Goal: Task Accomplishment & Management: Complete application form

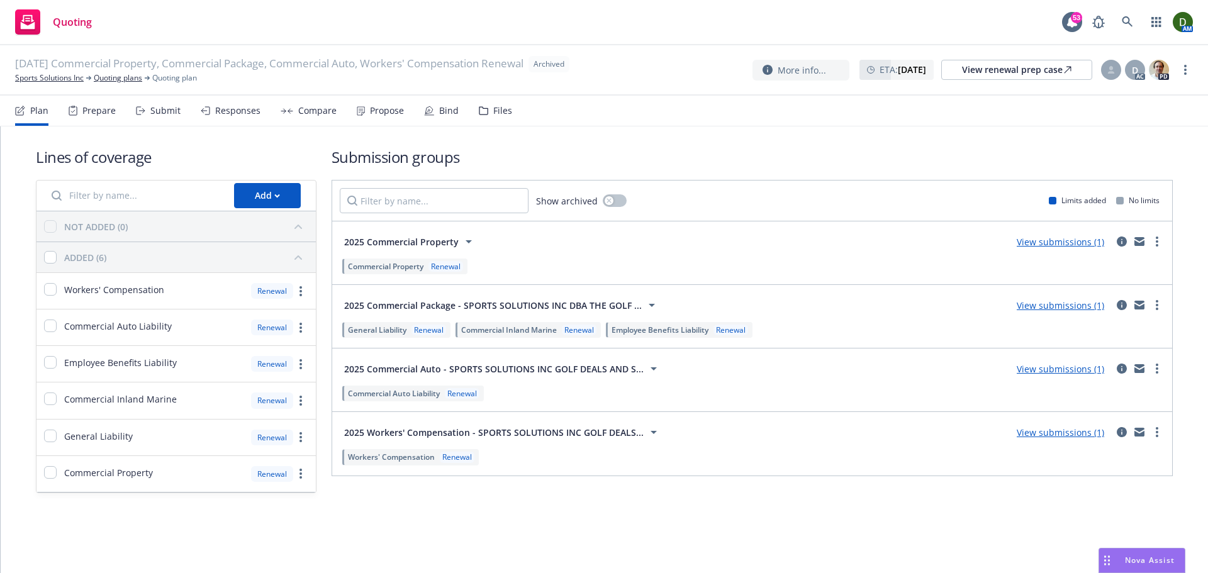
click at [432, 109] on div "Bind" at bounding box center [441, 111] width 35 height 30
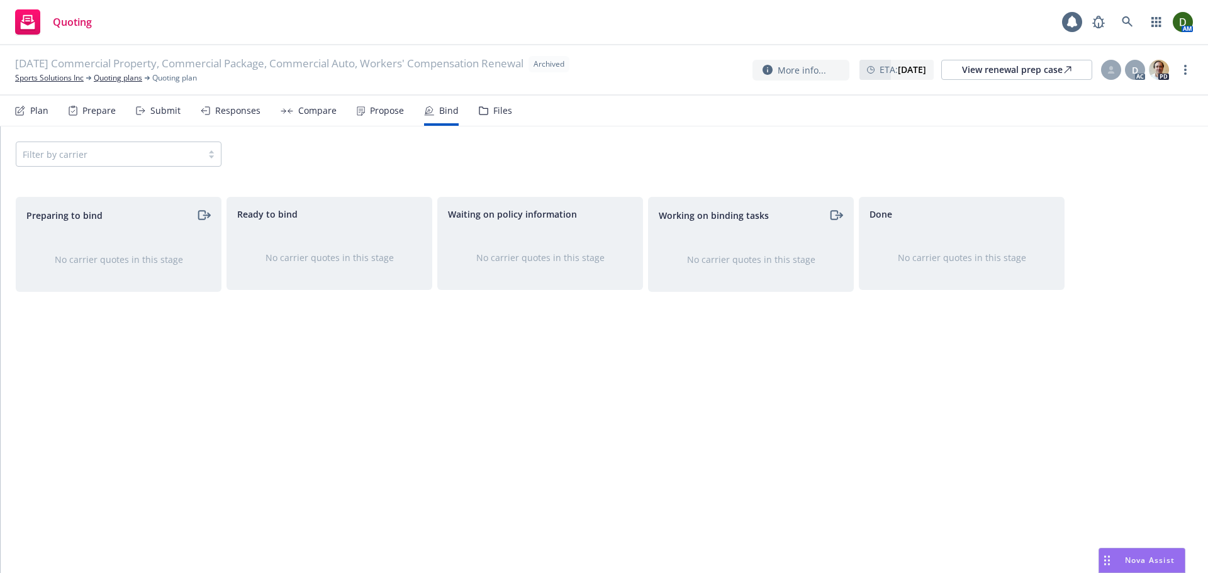
click at [386, 123] on div "Propose" at bounding box center [380, 111] width 47 height 30
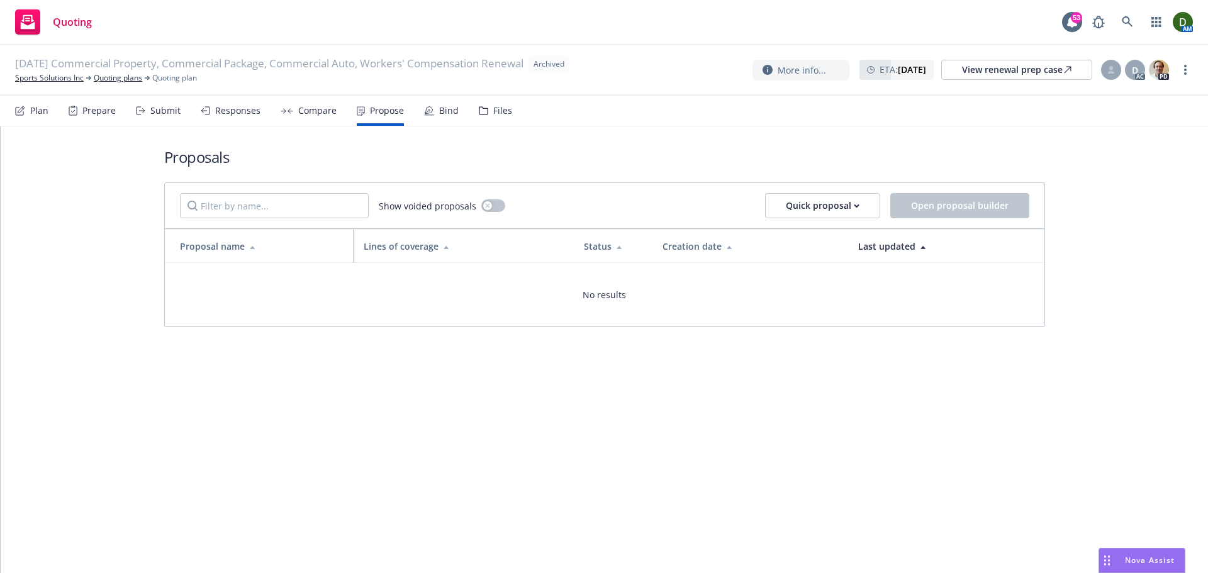
click at [271, 115] on div "Plan Prepare Submit Responses Compare Propose Bind Files" at bounding box center [263, 111] width 497 height 30
click at [300, 106] on div "Compare" at bounding box center [317, 111] width 38 height 10
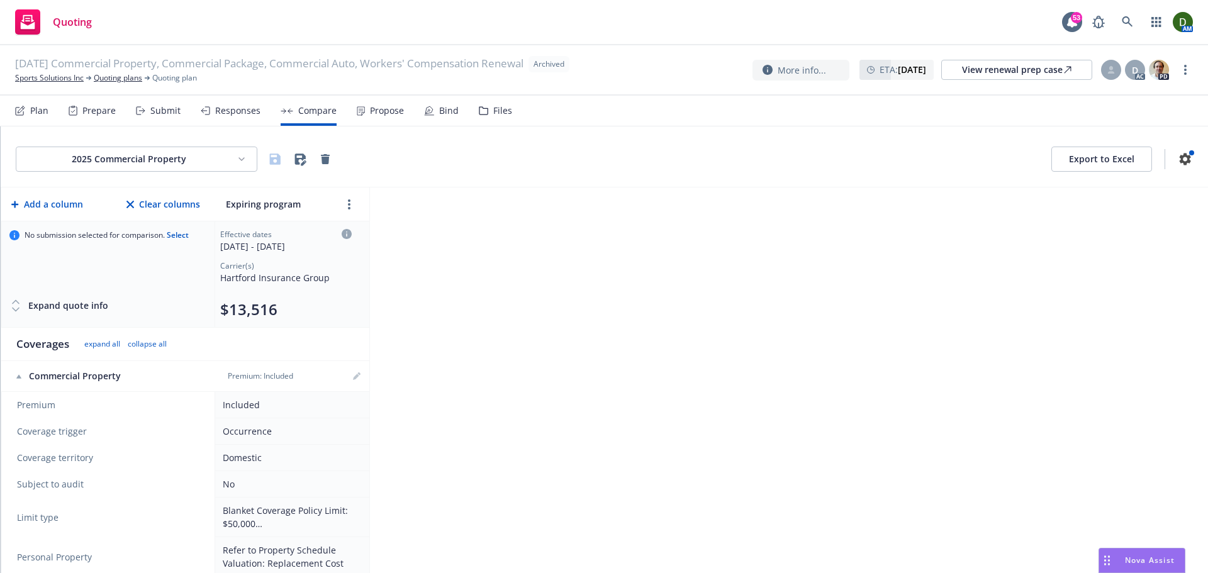
click at [216, 115] on div "Responses" at bounding box center [237, 111] width 45 height 10
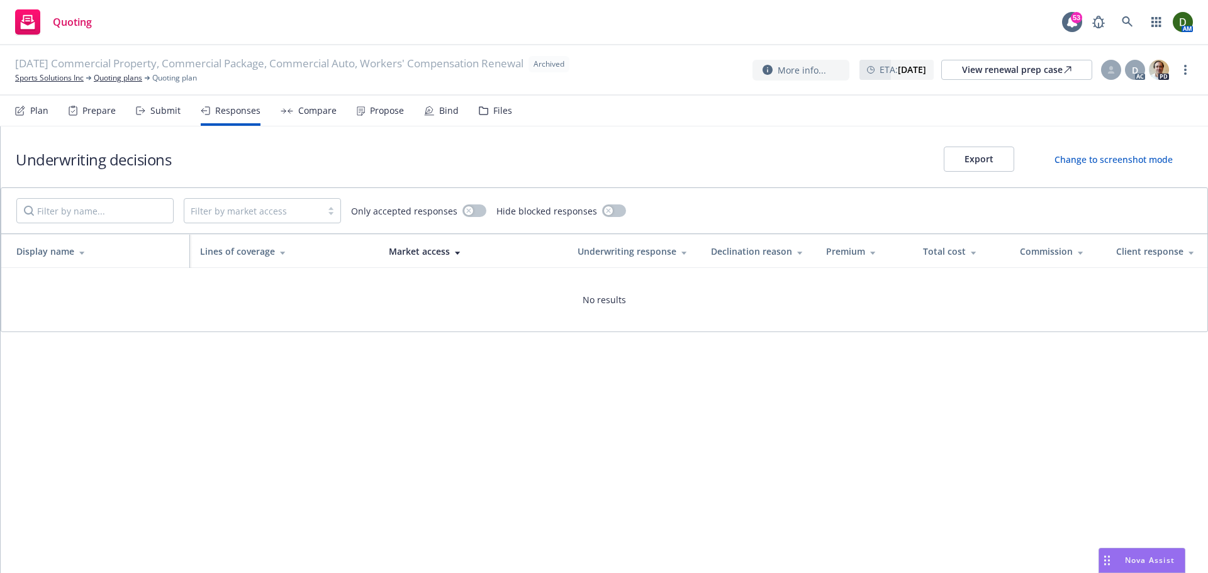
click at [156, 109] on div "Submit" at bounding box center [165, 111] width 30 height 10
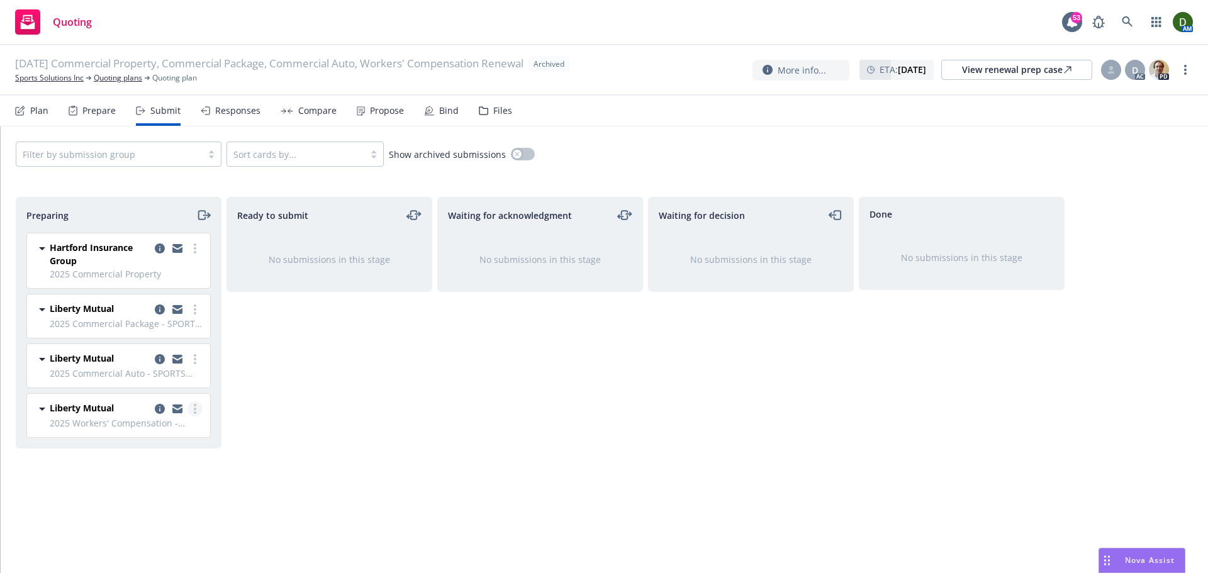
click at [194, 412] on circle "more" at bounding box center [195, 412] width 3 height 3
click at [179, 316] on link "Add accepted decision" at bounding box center [139, 307] width 126 height 25
click at [201, 406] on link "more" at bounding box center [194, 408] width 15 height 15
click at [317, 391] on div "Ready to submit No submissions in this stage" at bounding box center [329, 372] width 206 height 350
click at [103, 110] on div "Prepare" at bounding box center [98, 111] width 33 height 10
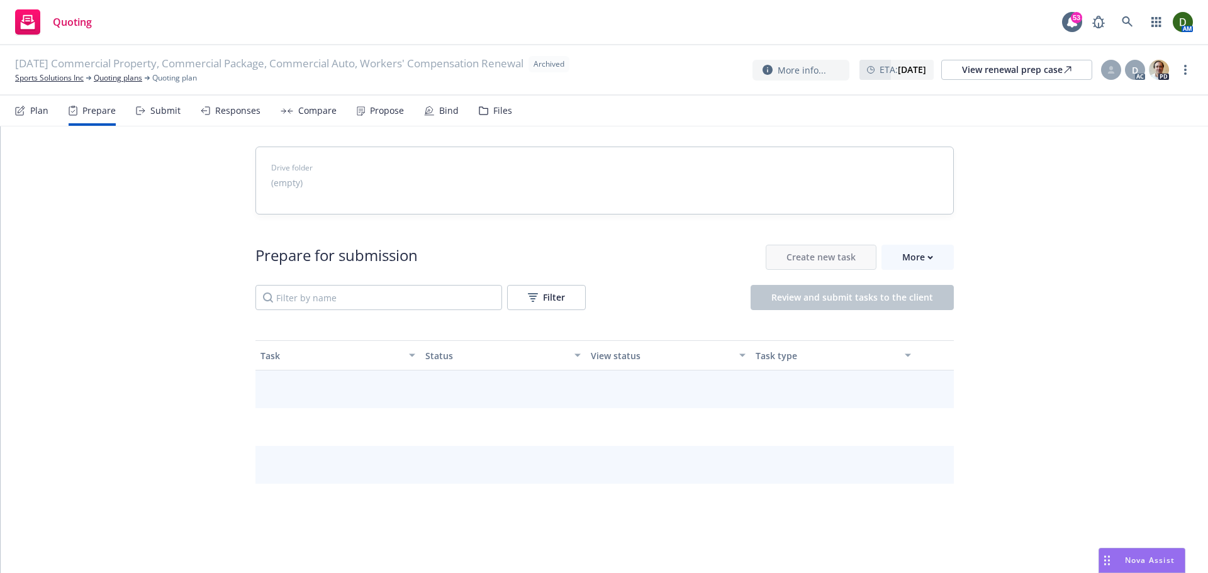
click at [45, 112] on div "Plan" at bounding box center [39, 111] width 18 height 10
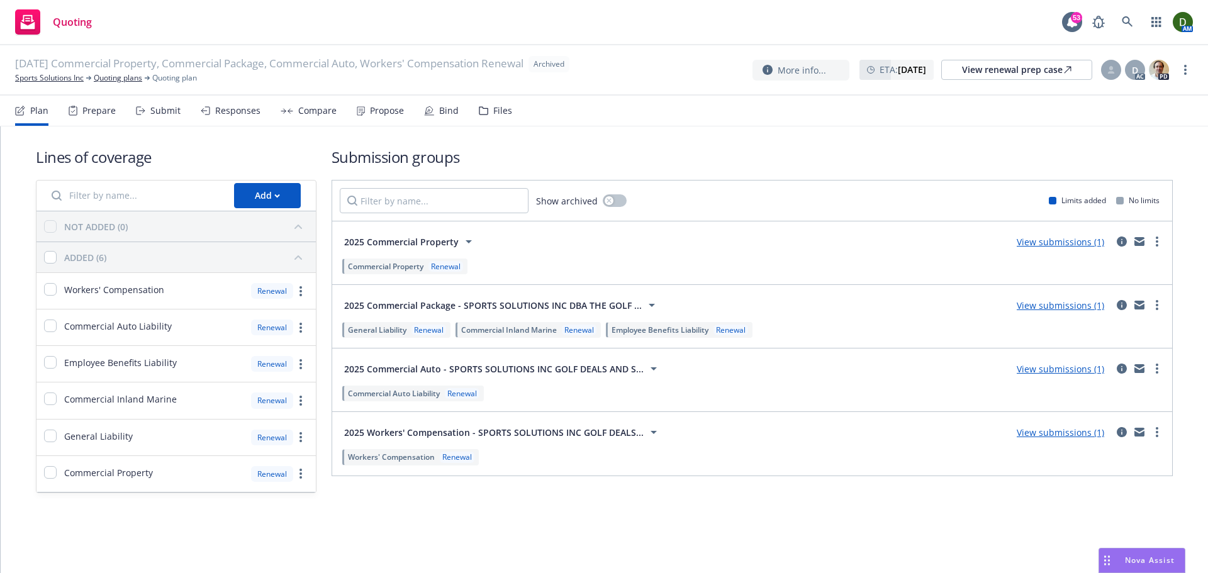
click at [86, 103] on div "Prepare" at bounding box center [92, 111] width 47 height 30
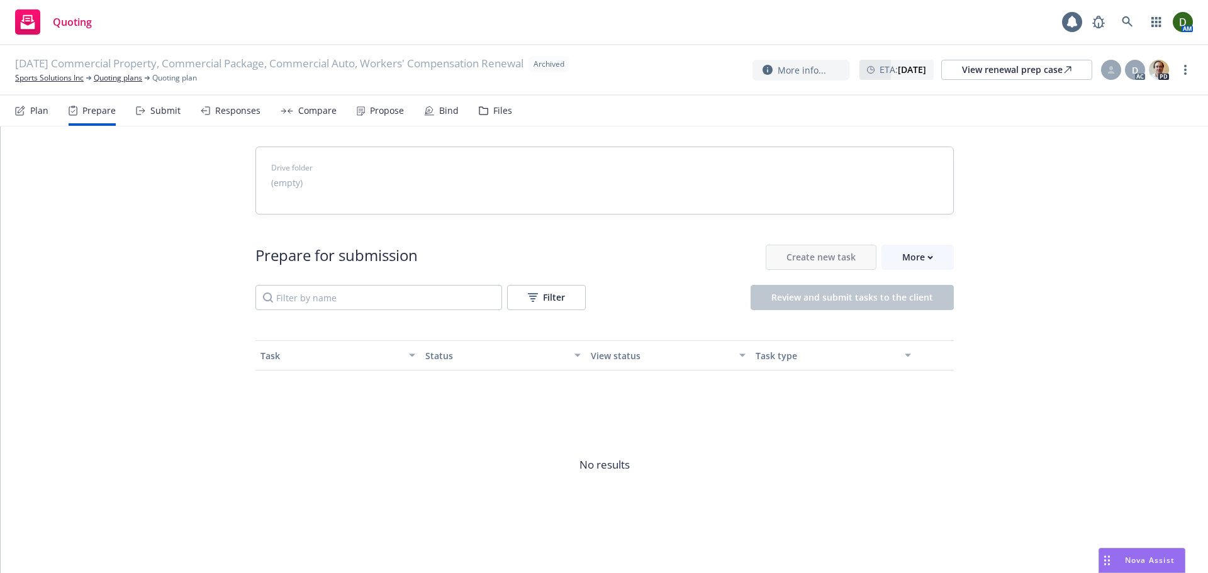
click at [150, 114] on div "Submit" at bounding box center [165, 111] width 30 height 10
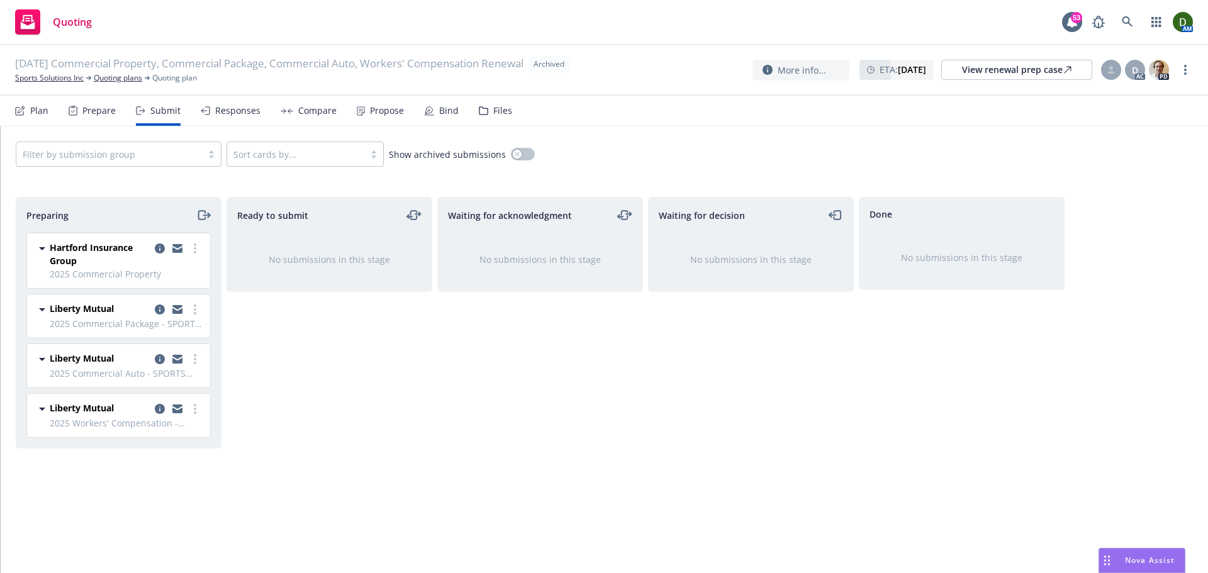
click at [36, 116] on div "Plan" at bounding box center [39, 111] width 18 height 10
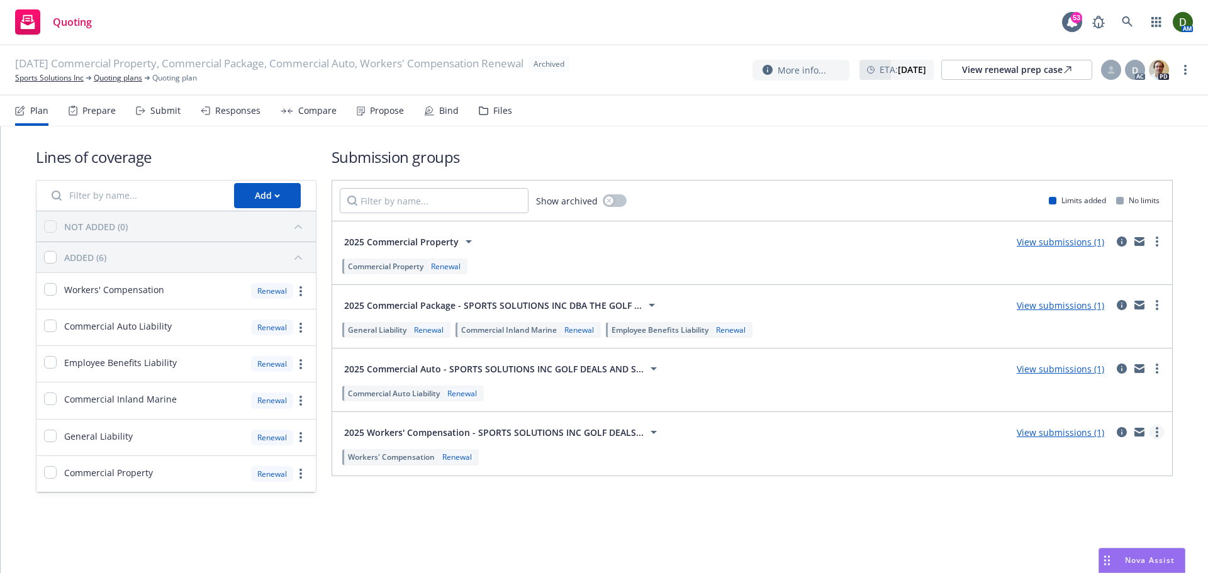
click at [1159, 432] on link "more" at bounding box center [1156, 432] width 15 height 15
click at [111, 112] on div "Prepare" at bounding box center [98, 111] width 33 height 10
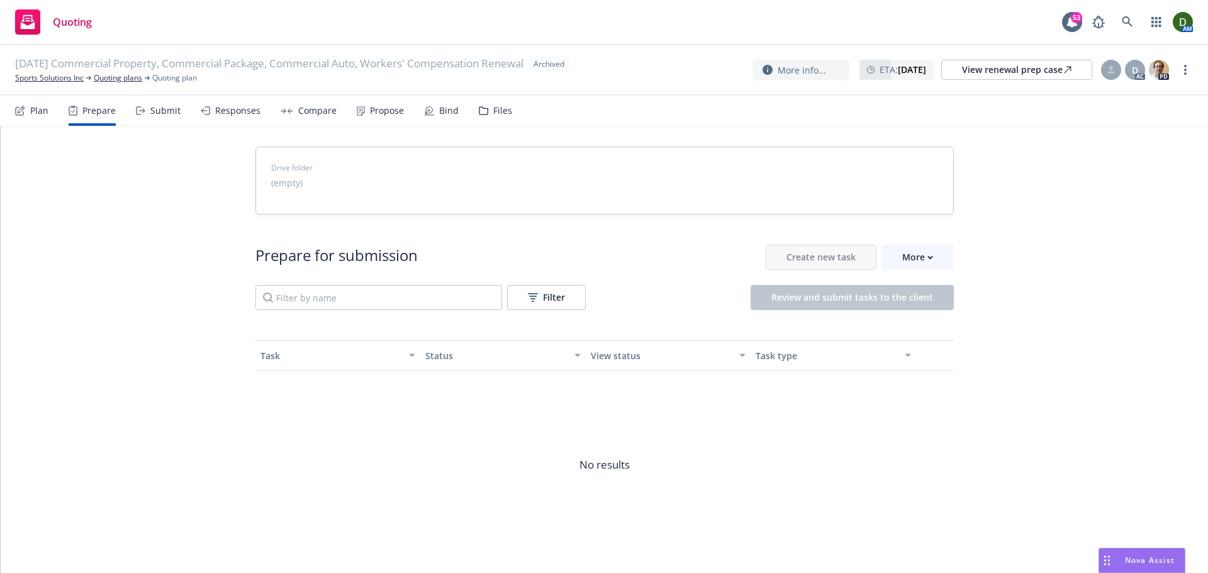
click at [142, 106] on icon at bounding box center [140, 110] width 9 height 9
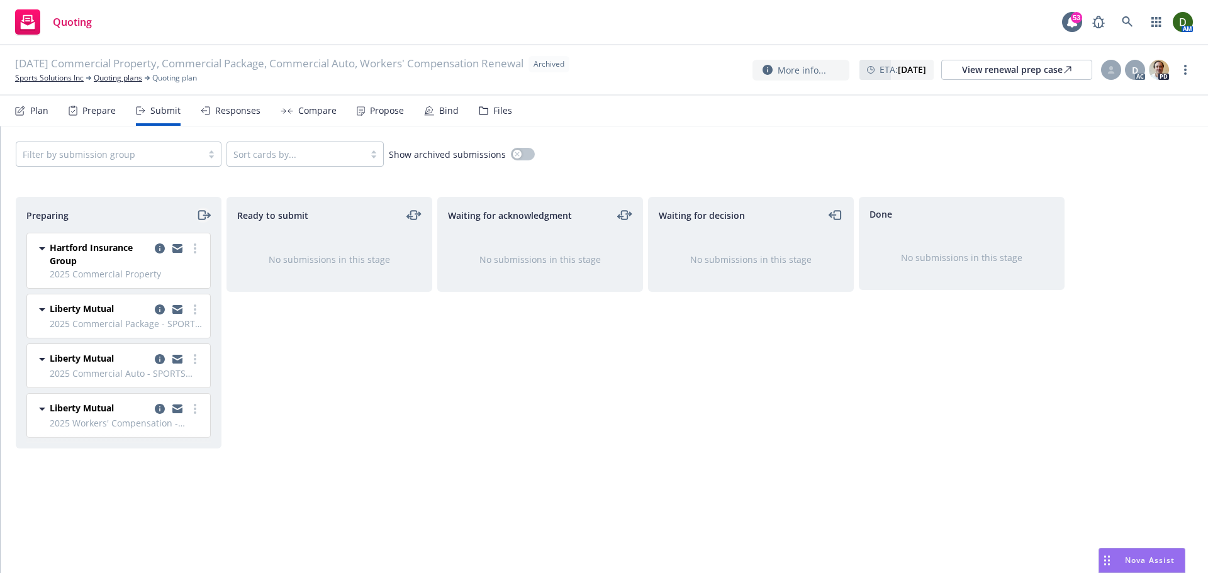
click at [199, 215] on icon "moveRight" at bounding box center [203, 215] width 14 height 15
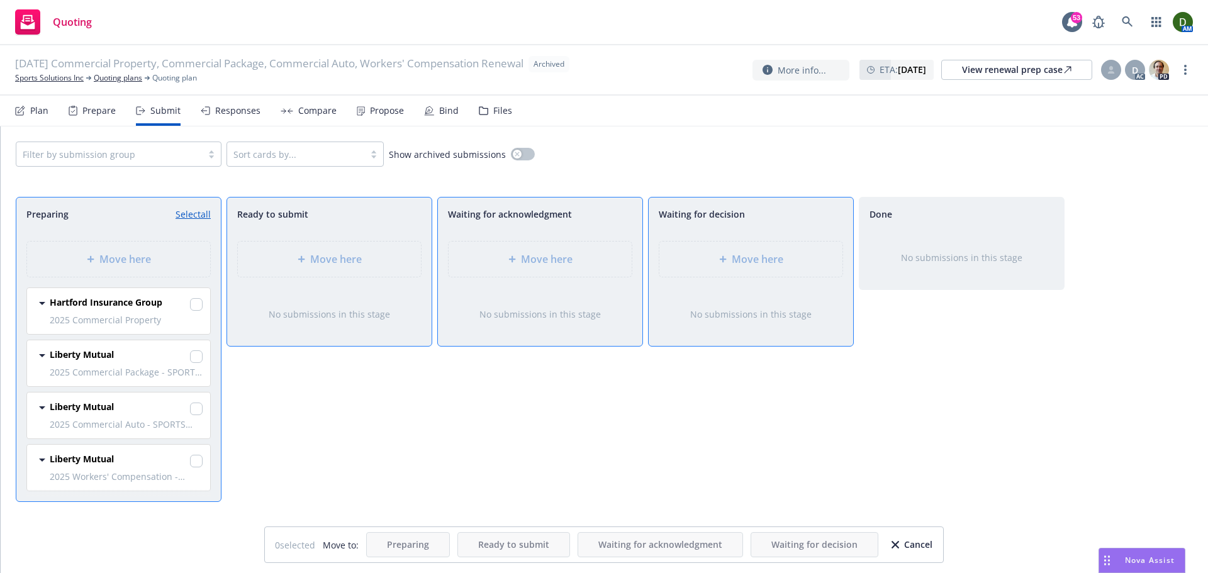
click at [200, 217] on link "Select all" at bounding box center [192, 214] width 35 height 13
checkbox input "true"
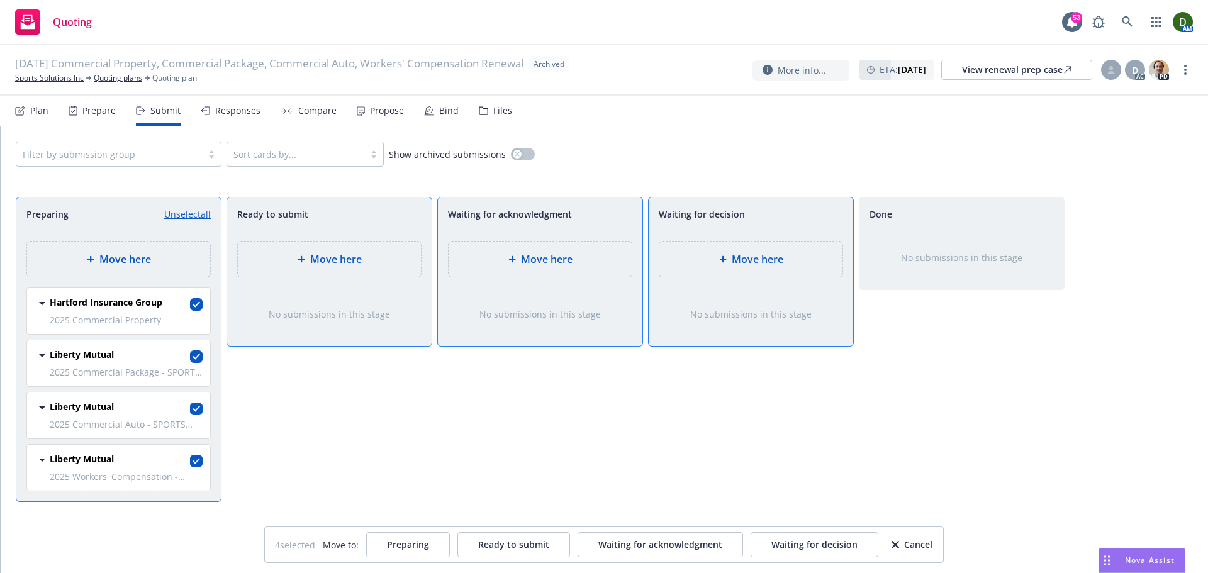
click at [200, 217] on link "Unselect all" at bounding box center [187, 214] width 47 height 13
checkbox input "false"
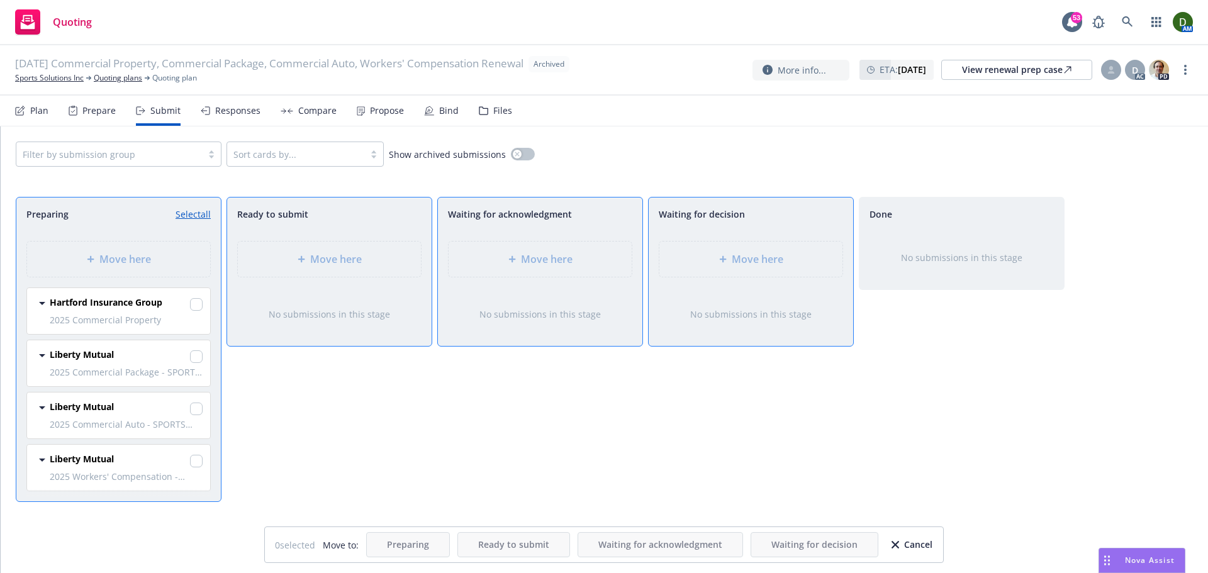
drag, startPoint x: 925, startPoint y: 550, endPoint x: 920, endPoint y: 540, distance: 11.0
click at [923, 548] on div "Cancel" at bounding box center [911, 545] width 41 height 24
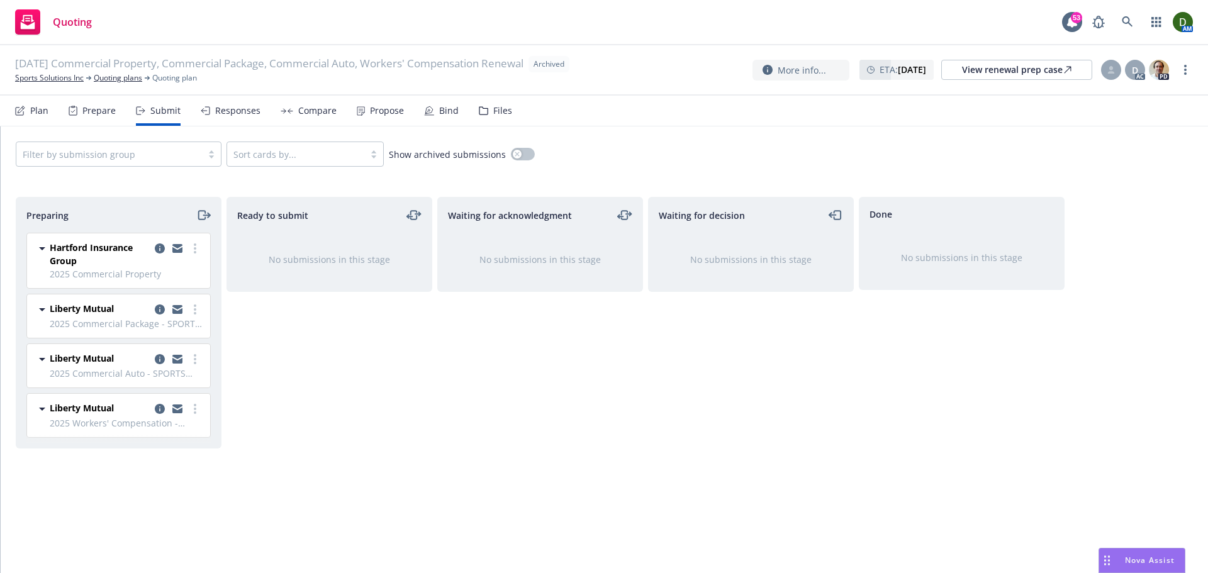
click at [119, 109] on div "Plan Prepare Submit Responses Compare Propose Bind Files" at bounding box center [263, 111] width 497 height 30
click at [113, 114] on div "Prepare" at bounding box center [98, 111] width 33 height 10
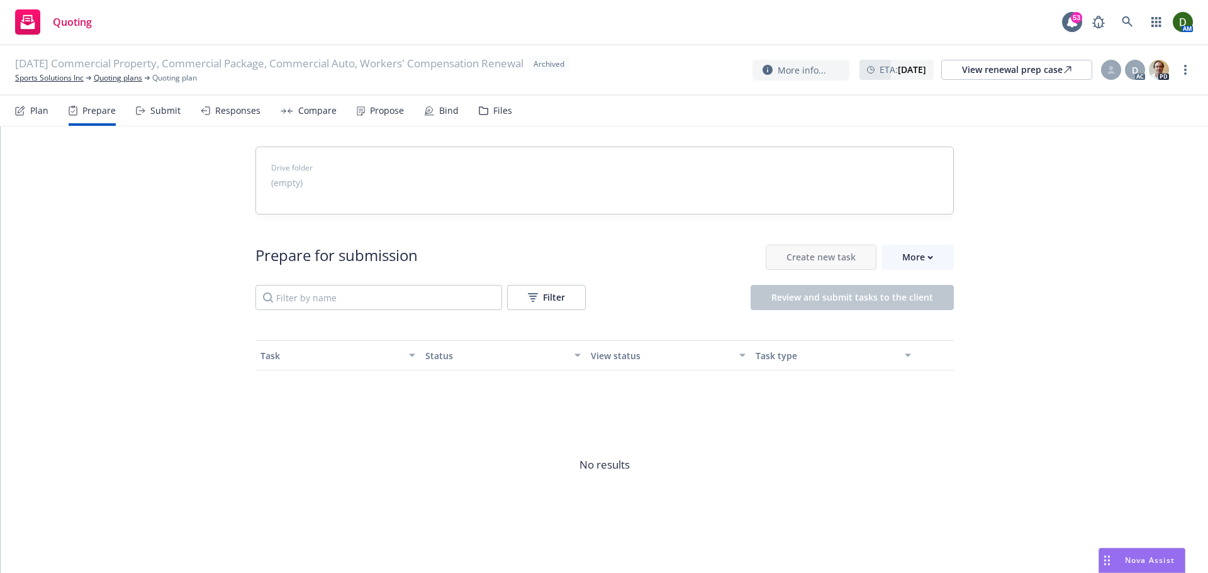
click at [146, 114] on div "Submit" at bounding box center [158, 111] width 45 height 30
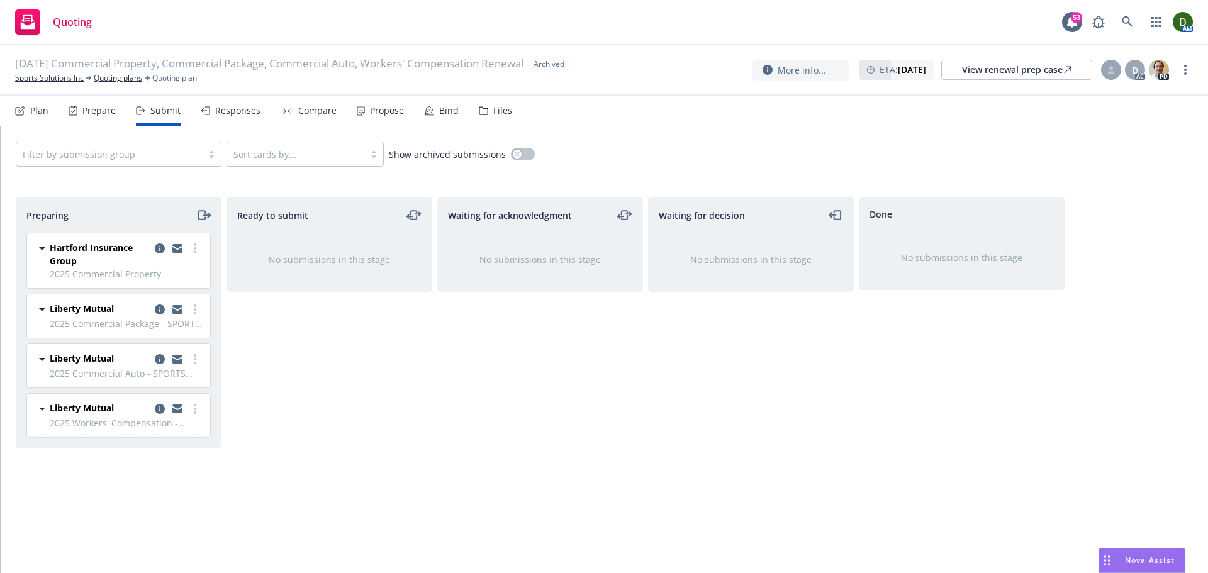
click at [231, 116] on div "Responses" at bounding box center [231, 111] width 60 height 30
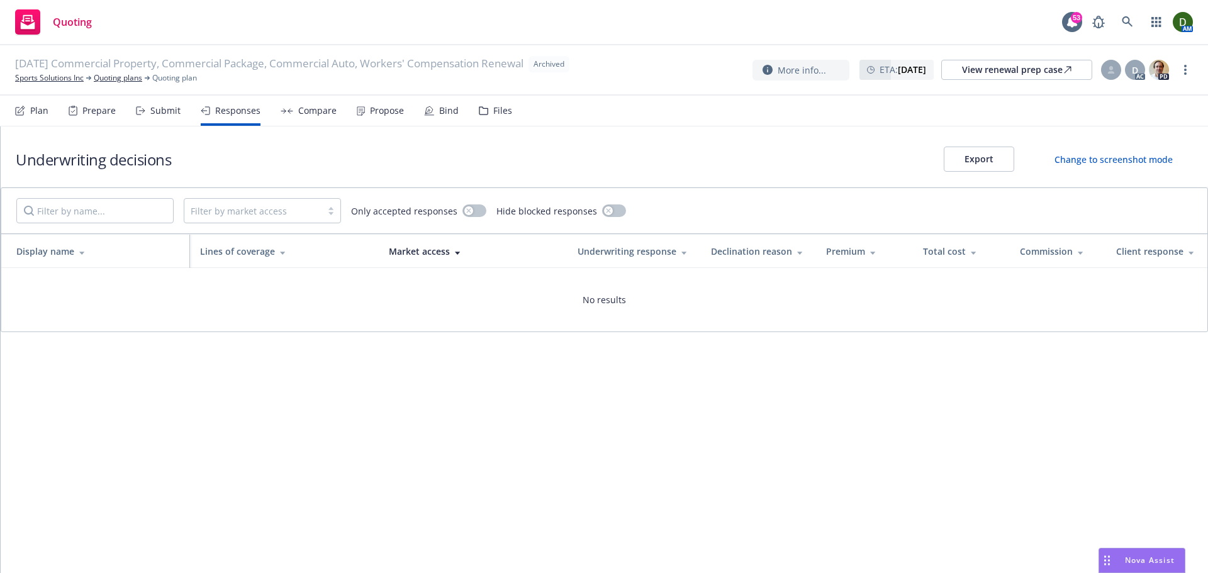
click at [177, 99] on div "Submit" at bounding box center [158, 111] width 45 height 30
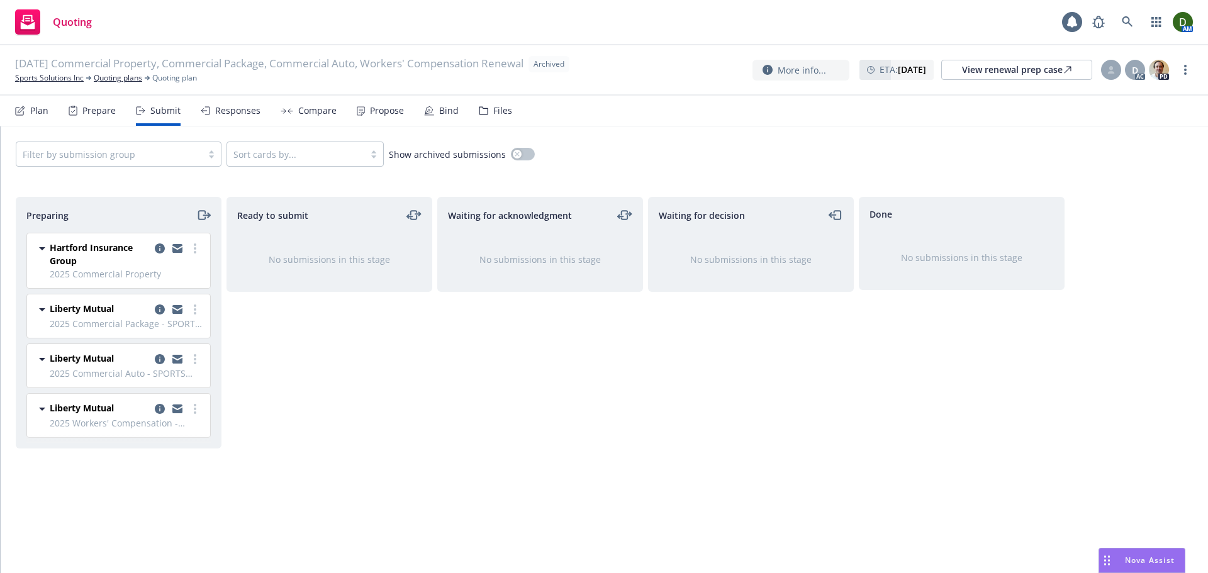
click at [46, 114] on div "Plan" at bounding box center [39, 111] width 18 height 10
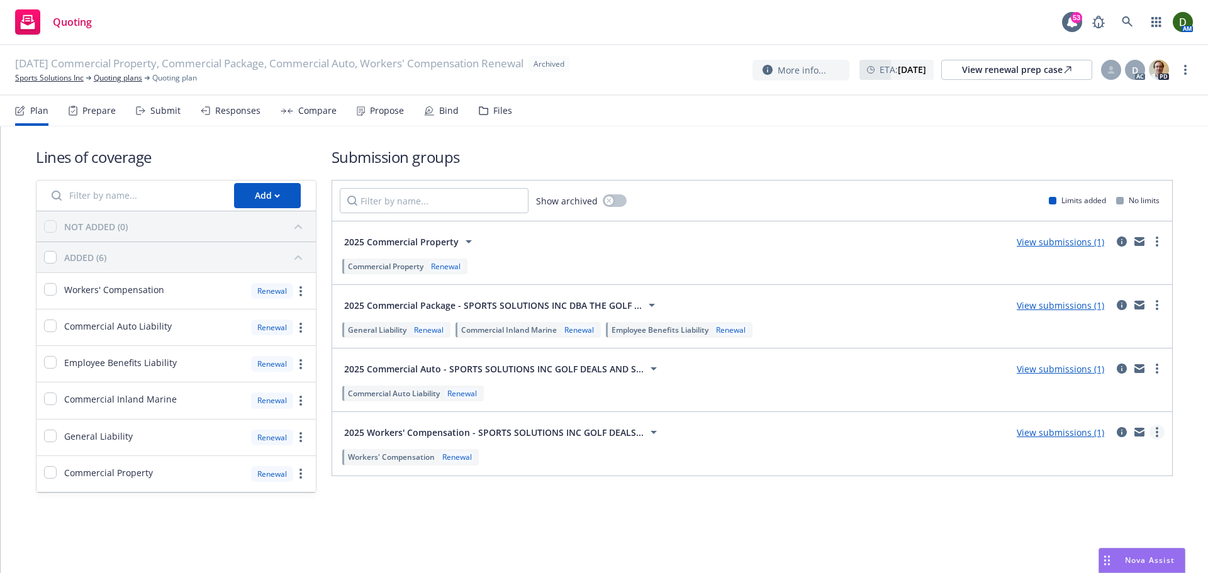
click at [1155, 431] on link "more" at bounding box center [1156, 432] width 15 height 15
click at [1127, 365] on span "Add market to approach" at bounding box center [1106, 360] width 133 height 12
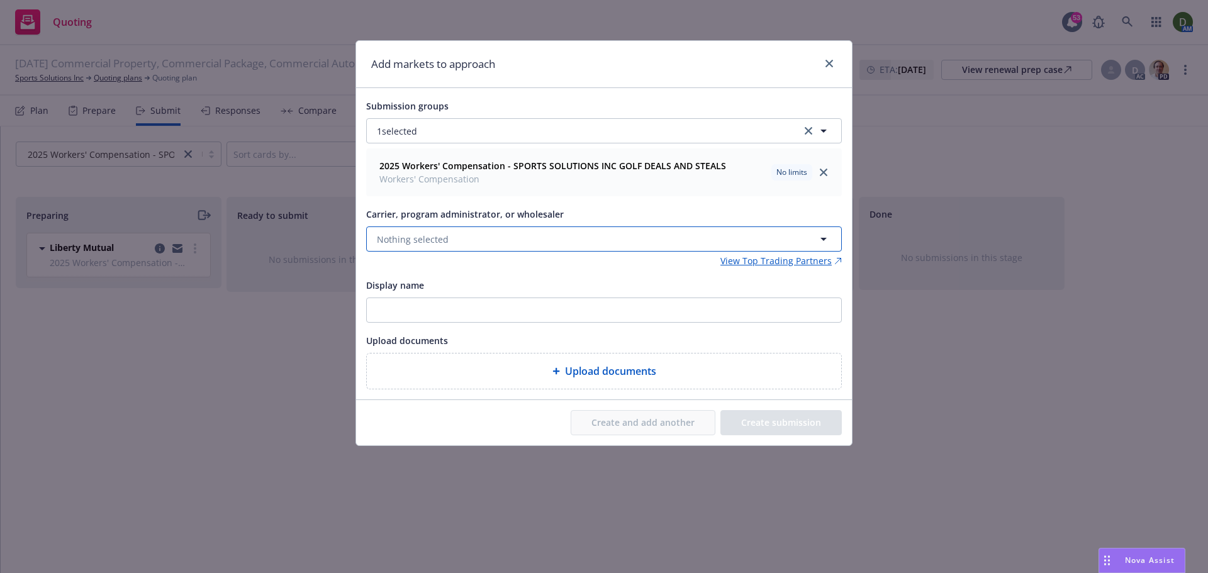
click at [425, 236] on span "Nothing selected" at bounding box center [413, 239] width 72 height 13
click at [476, 236] on button "Nothing selected" at bounding box center [603, 238] width 475 height 25
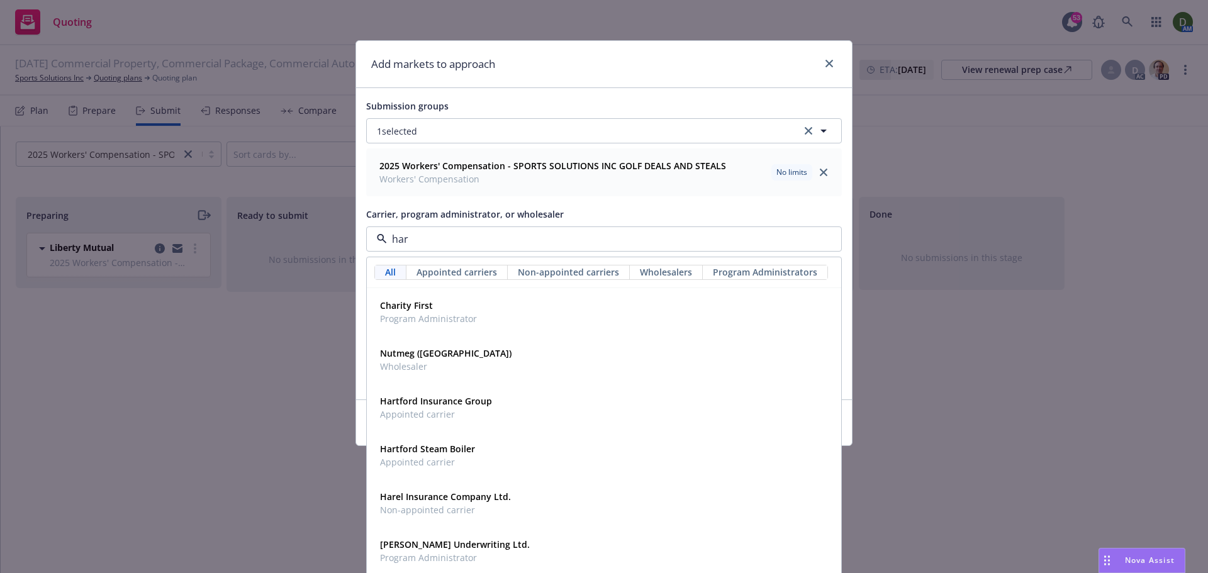
type input "hart"
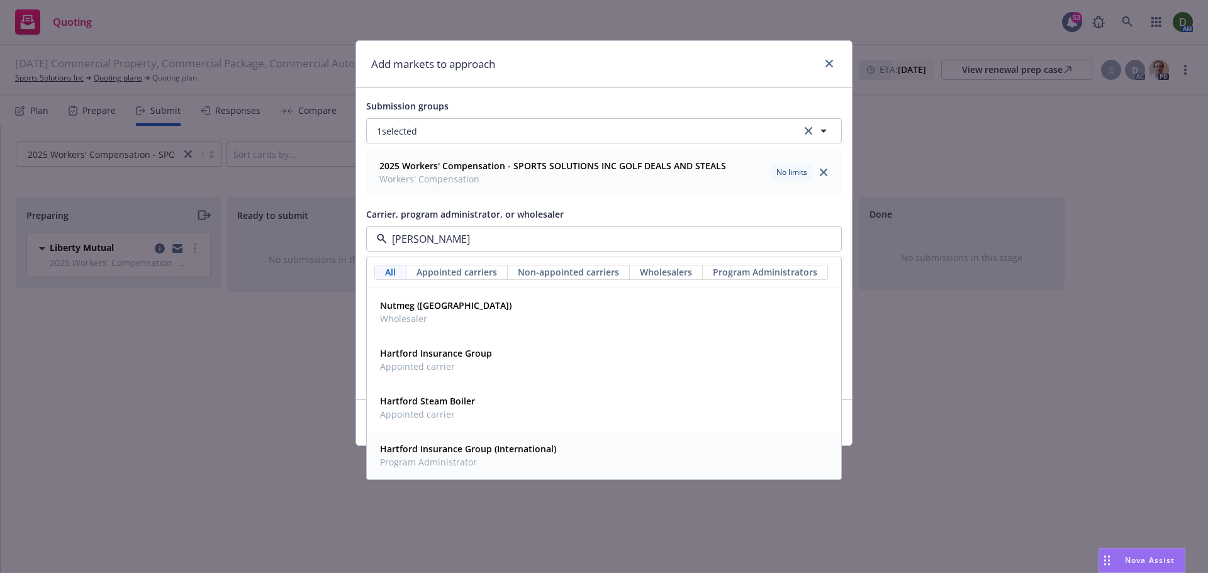
click at [623, 460] on div "Hartford Insurance Group (International) Program Administrator" at bounding box center [604, 455] width 458 height 31
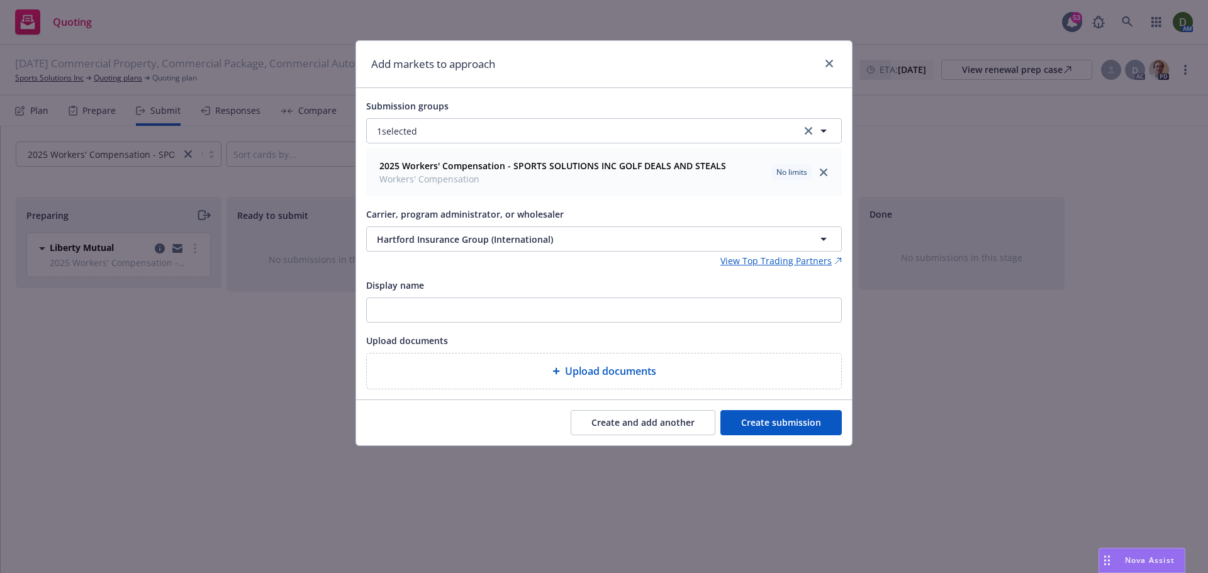
click at [747, 429] on button "Create submission" at bounding box center [780, 422] width 121 height 25
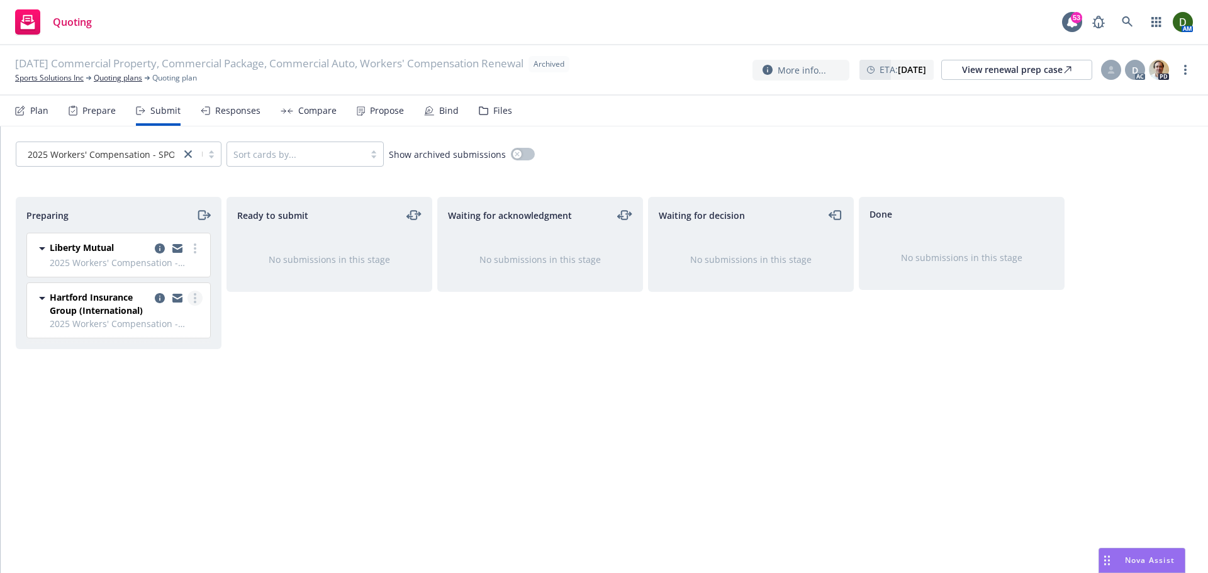
click at [196, 294] on circle "more" at bounding box center [195, 294] width 3 height 3
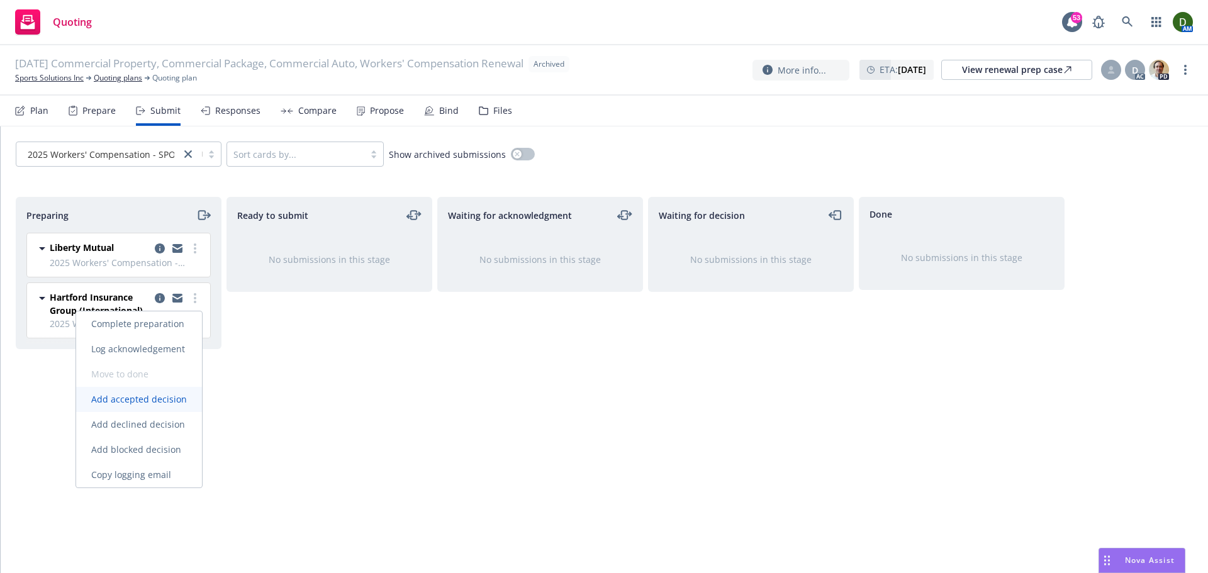
click at [186, 387] on link "Add accepted decision" at bounding box center [139, 399] width 126 height 25
